Goal: Information Seeking & Learning: Learn about a topic

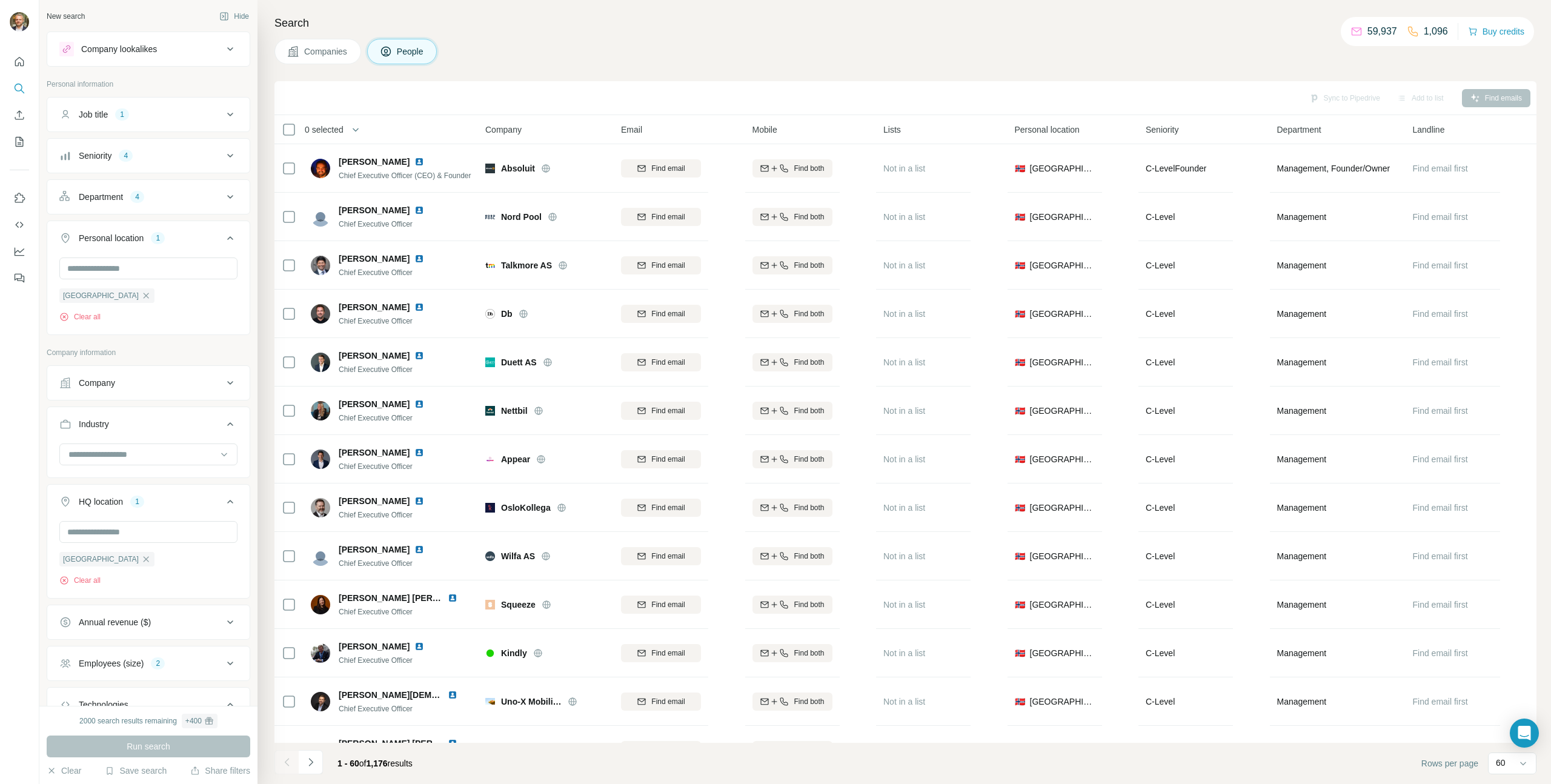
scroll to position [469, 0]
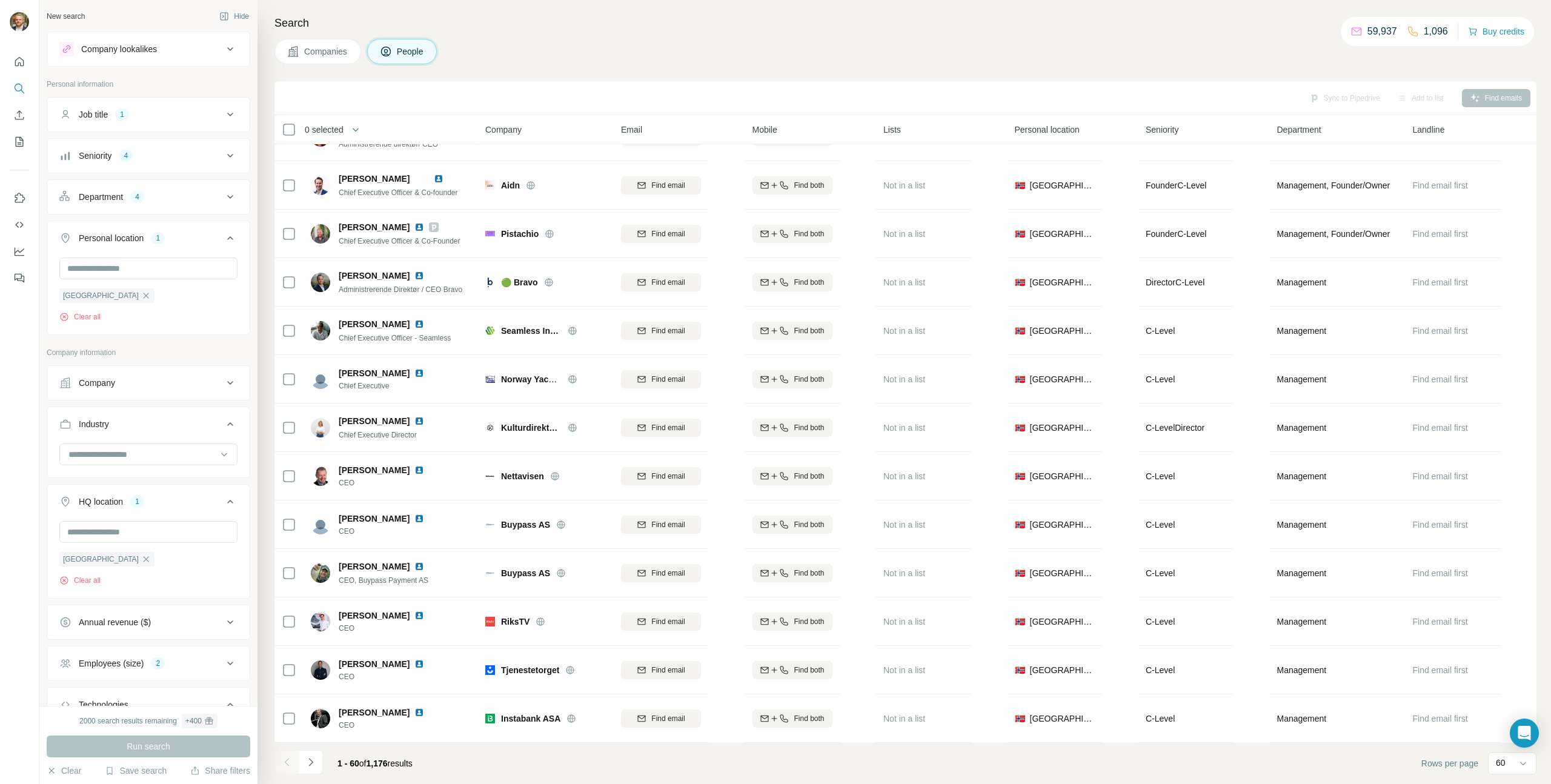
click at [87, 51] on div "Company lookalikes" at bounding box center [119, 49] width 76 height 12
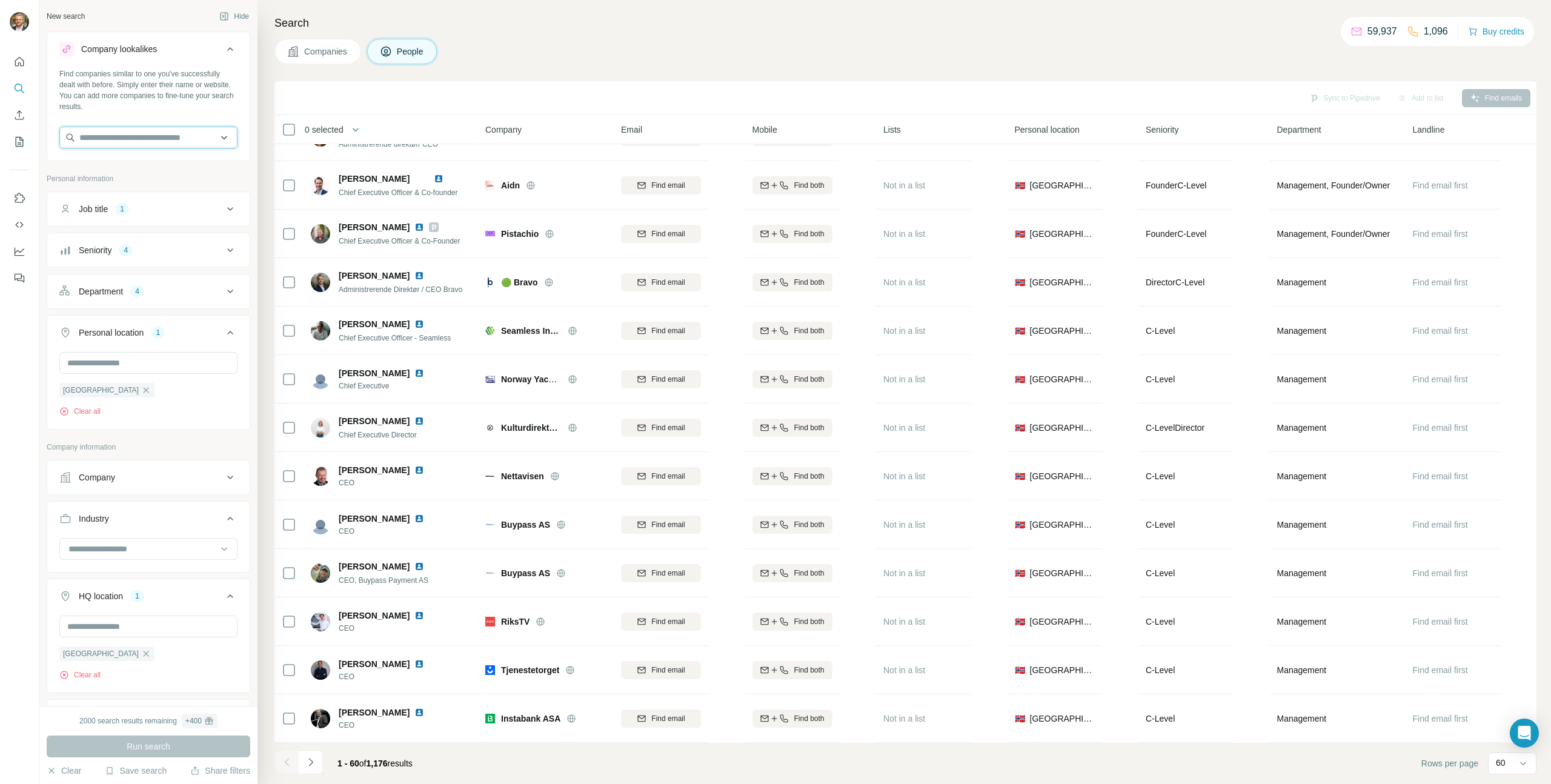
click at [199, 138] on input "text" at bounding box center [148, 137] width 178 height 22
click at [243, 112] on div "New search Hide Company lookalikes Find companies similar to one you've success…" at bounding box center [148, 353] width 218 height 705
click at [310, 52] on span "Companies" at bounding box center [326, 51] width 44 height 12
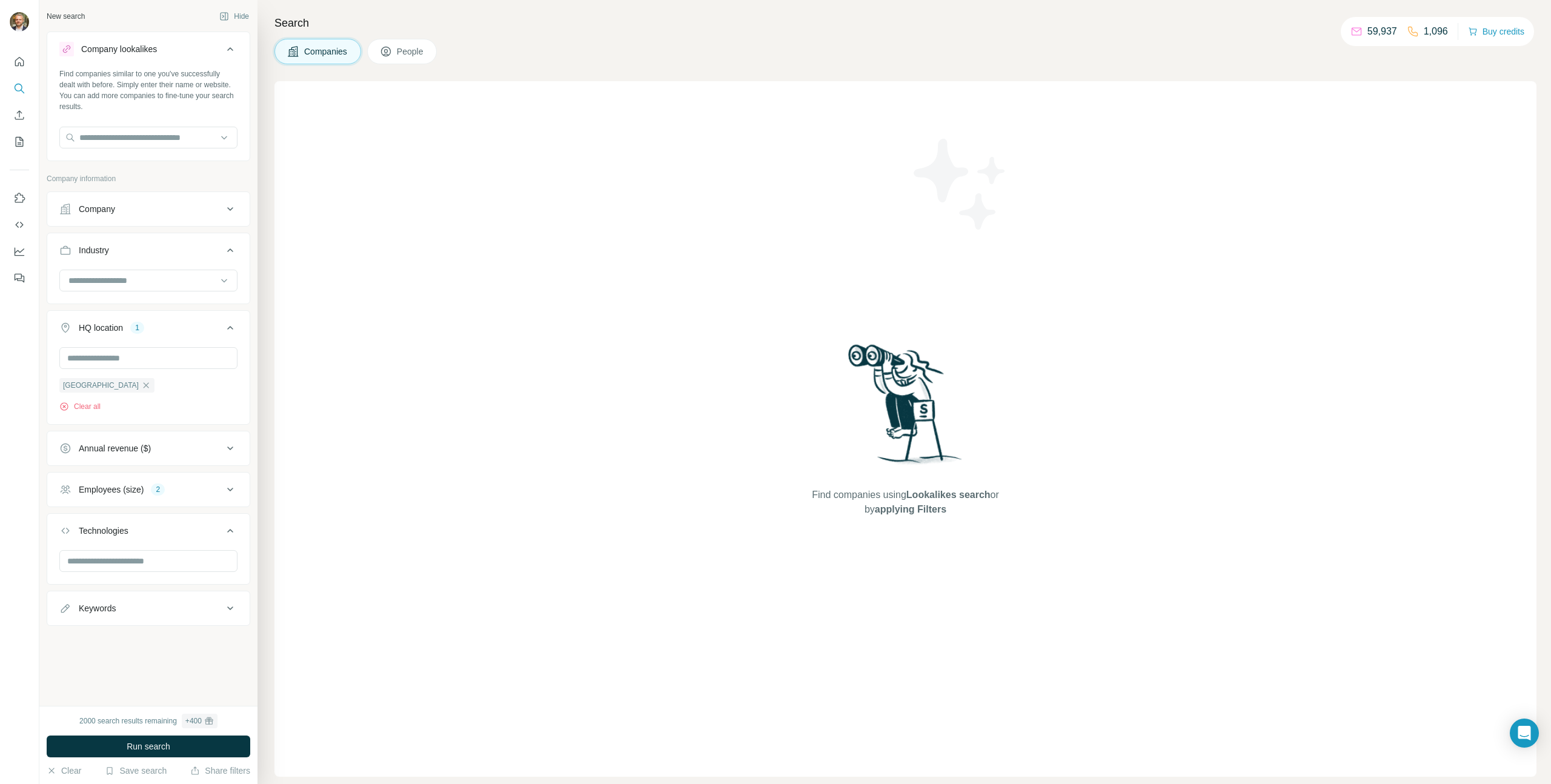
click at [415, 57] on span "People" at bounding box center [411, 51] width 28 height 12
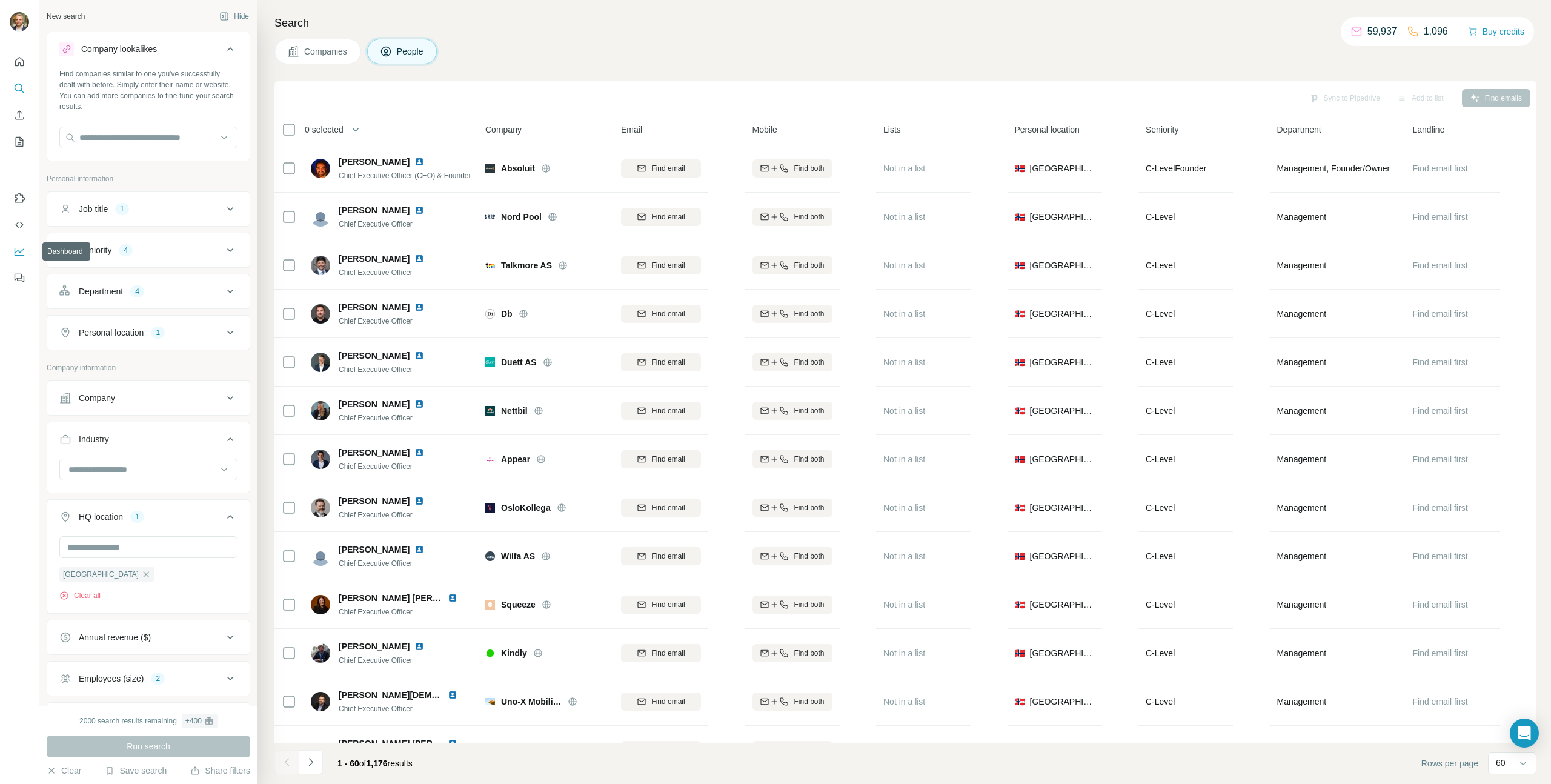
click at [19, 260] on button "Dashboard" at bounding box center [19, 251] width 19 height 22
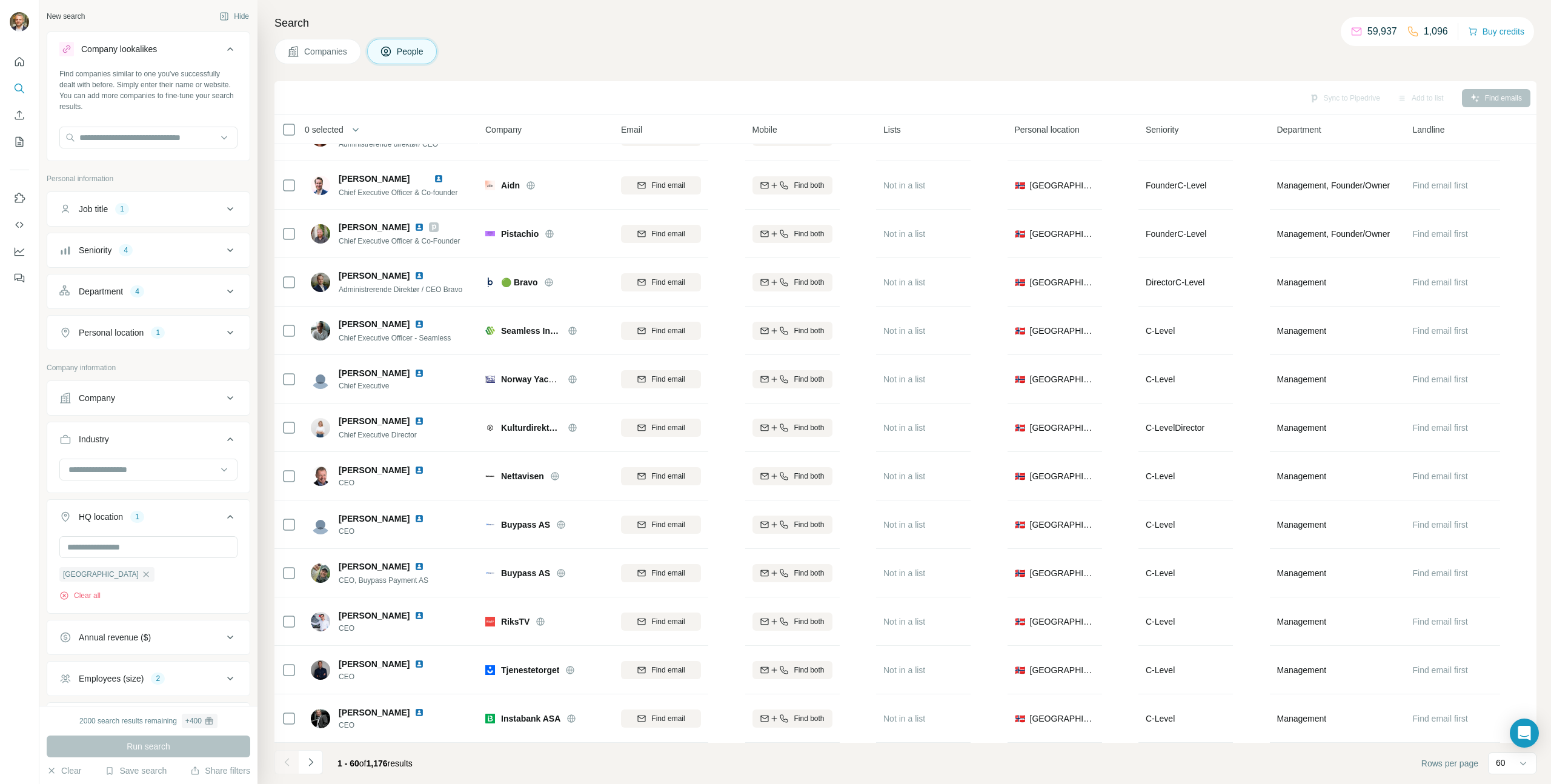
scroll to position [2316, 0]
click at [315, 765] on icon "Navigate to next page" at bounding box center [310, 762] width 12 height 12
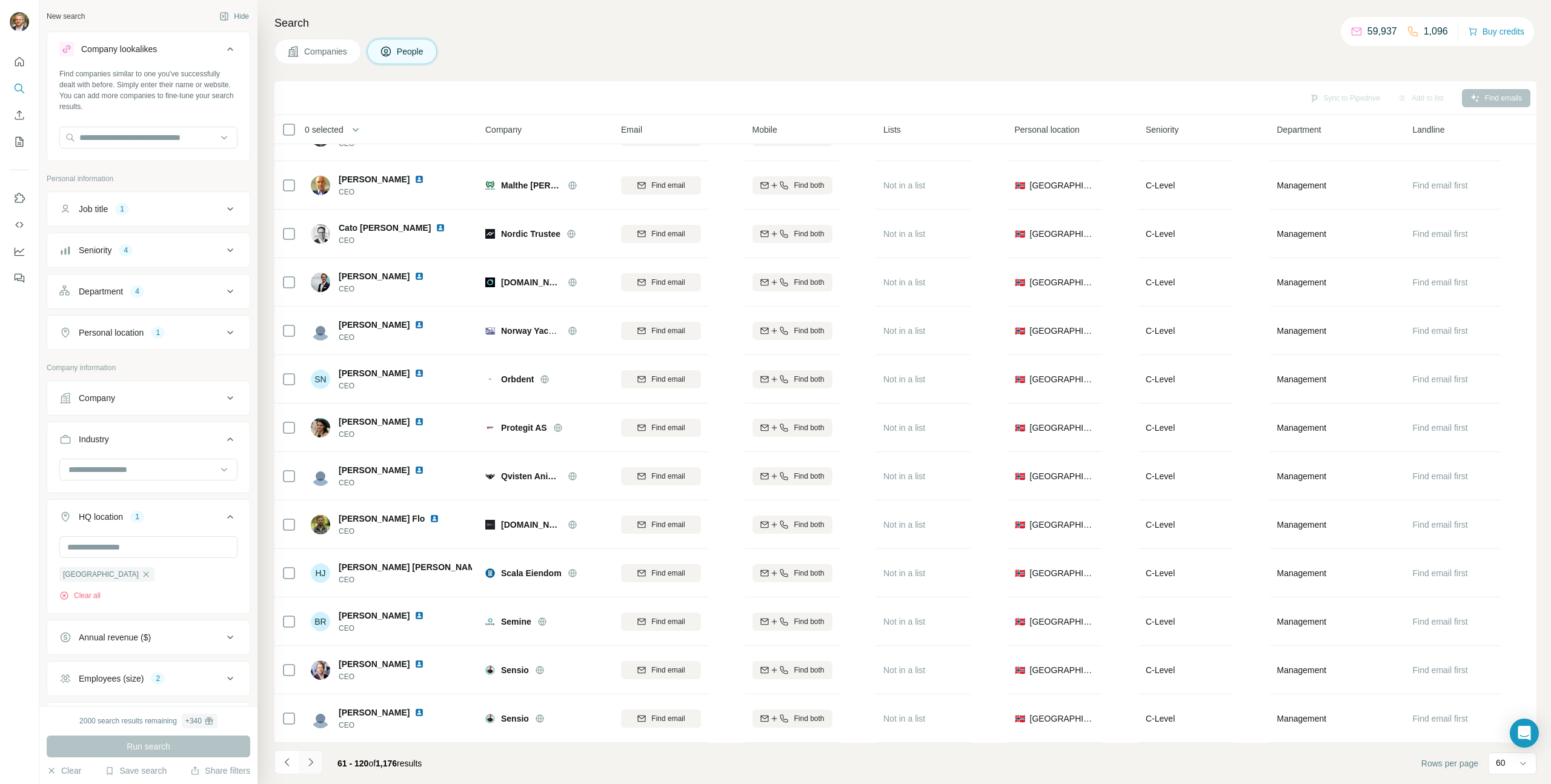
click at [313, 760] on icon "Navigate to next page" at bounding box center [310, 762] width 12 height 12
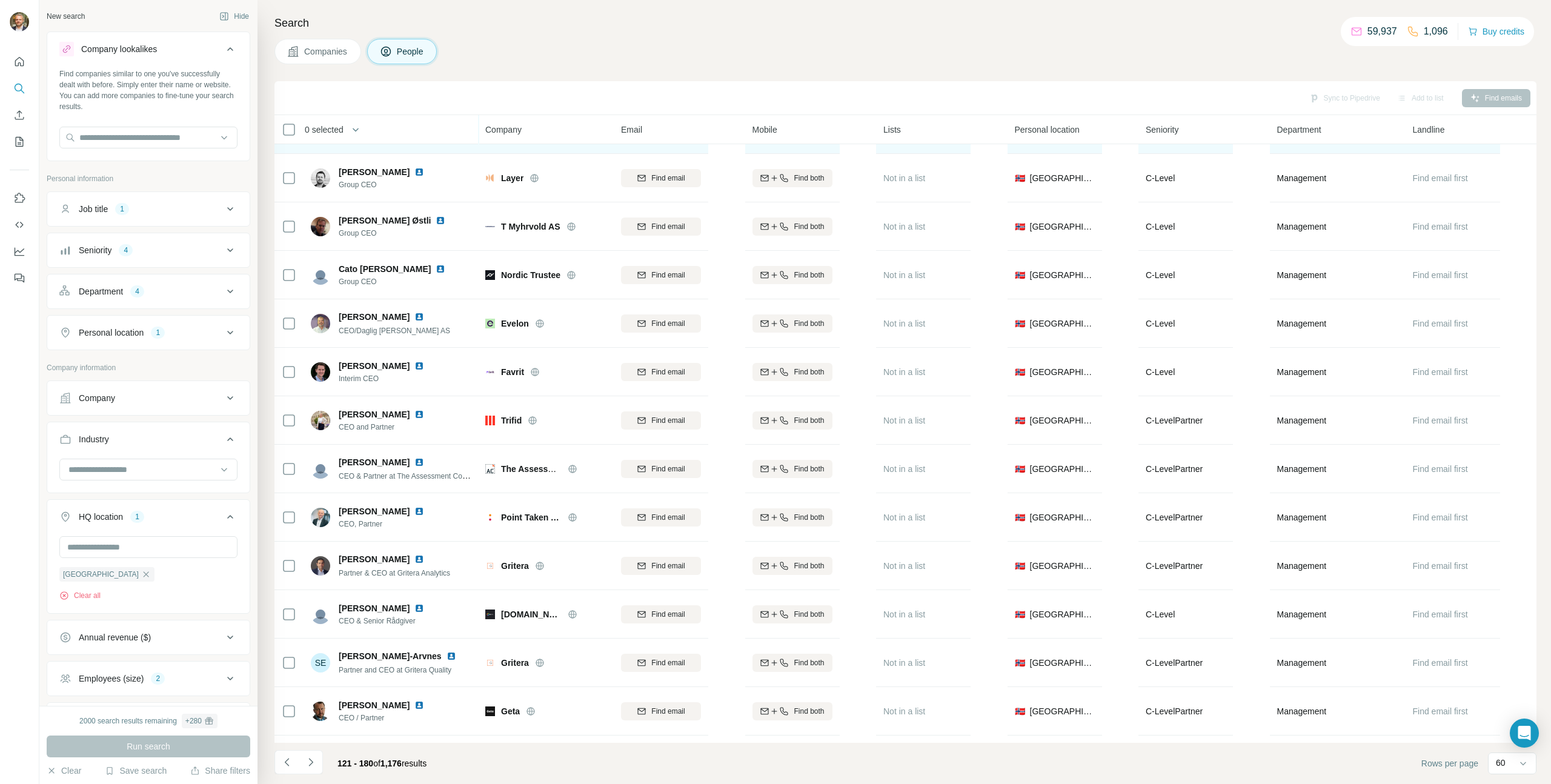
scroll to position [527, 0]
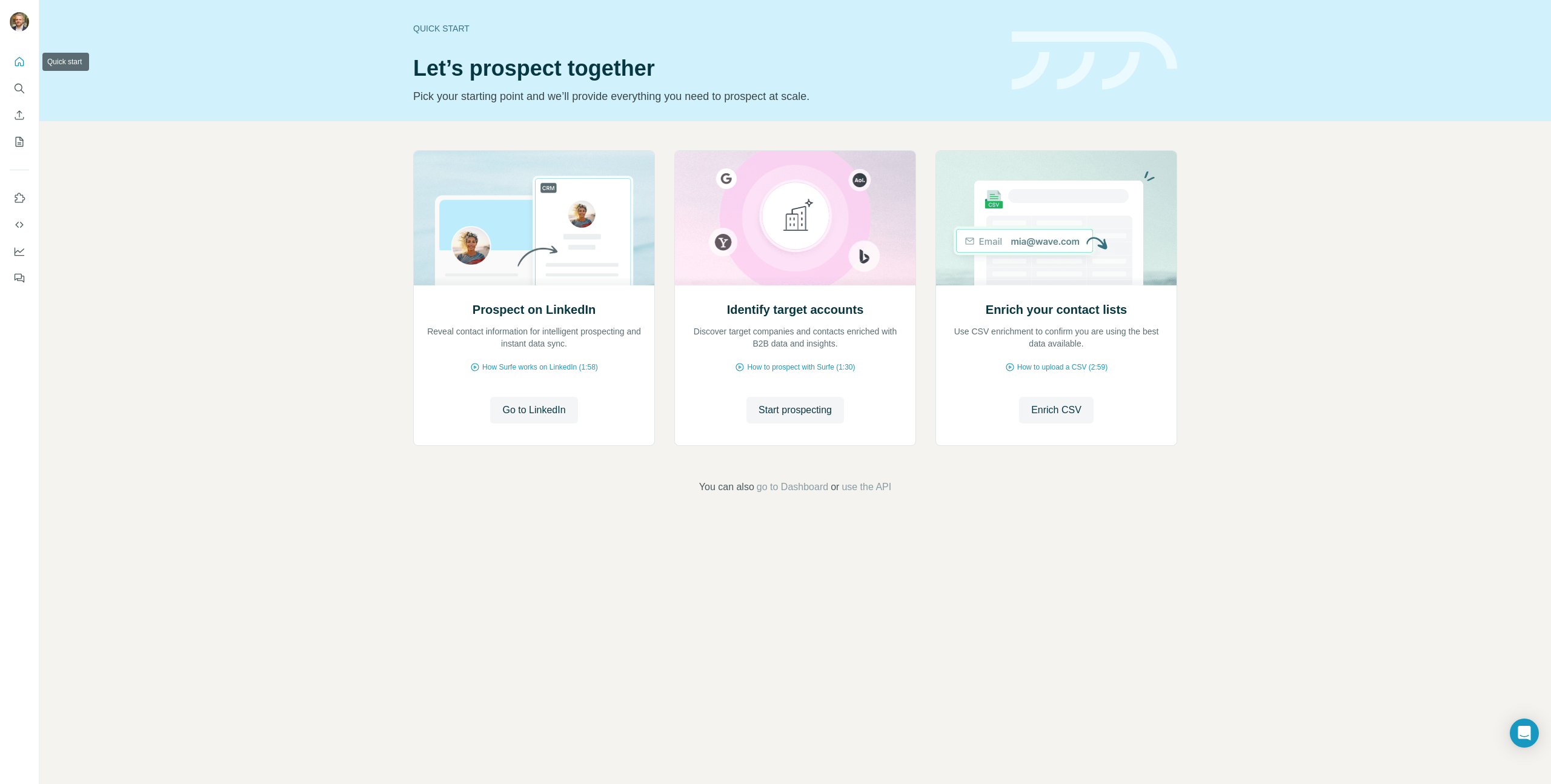
click at [16, 59] on icon "Quick start" at bounding box center [19, 61] width 12 height 12
click at [1048, 413] on span "Enrich CSV" at bounding box center [1056, 409] width 51 height 14
click at [18, 65] on icon "Quick start" at bounding box center [19, 61] width 9 height 9
click at [19, 251] on icon "Dashboard" at bounding box center [19, 251] width 10 height 5
